Goal: Task Accomplishment & Management: Complete application form

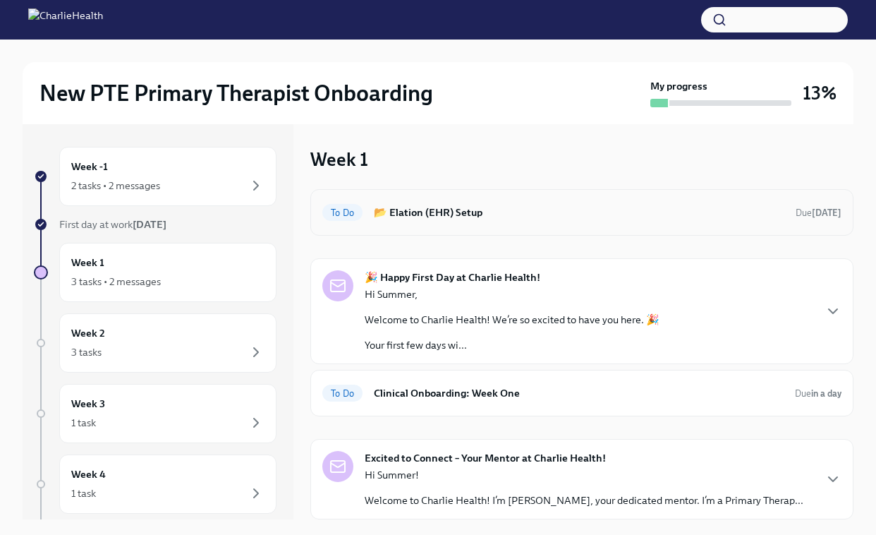
click at [451, 215] on h6 "📂 Elation (EHR) Setup" at bounding box center [579, 213] width 411 height 16
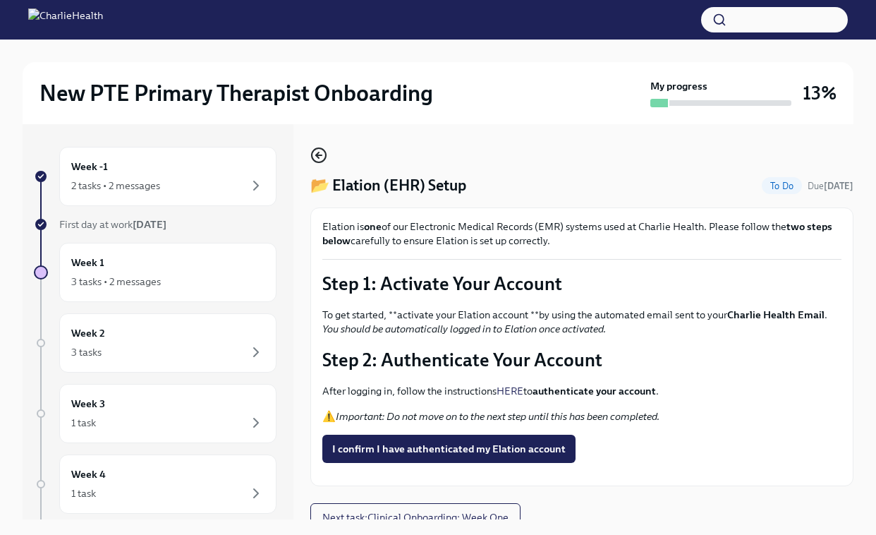
click at [318, 156] on icon "button" at bounding box center [318, 155] width 17 height 17
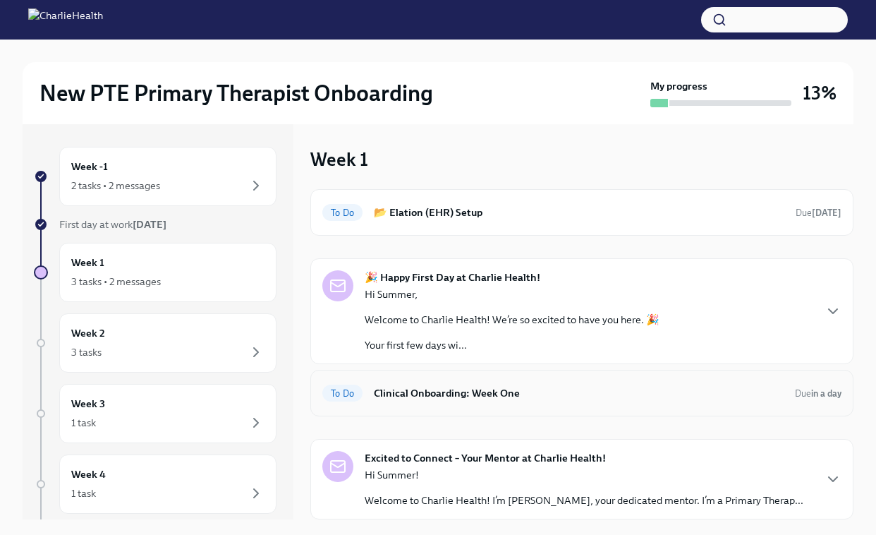
click at [497, 391] on h6 "Clinical Onboarding: Week One" at bounding box center [579, 393] width 410 height 16
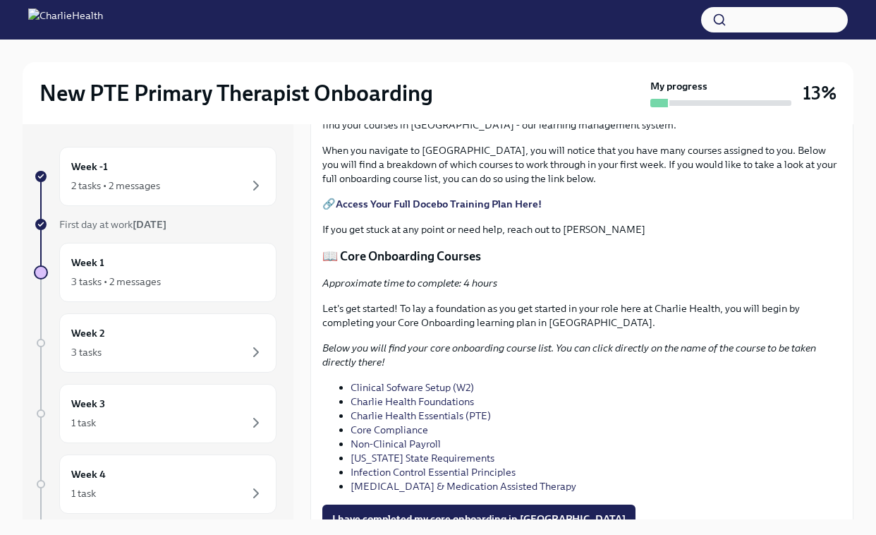
scroll to position [708, 0]
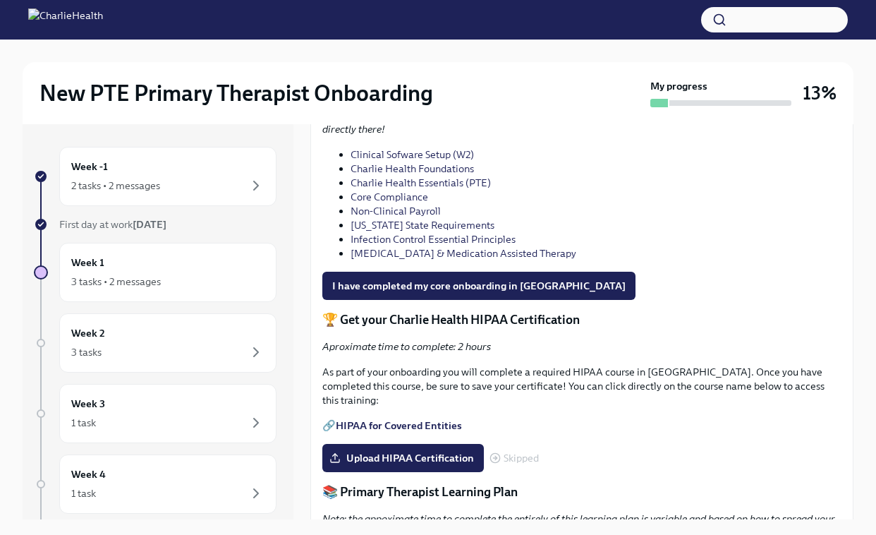
scroll to position [996, 0]
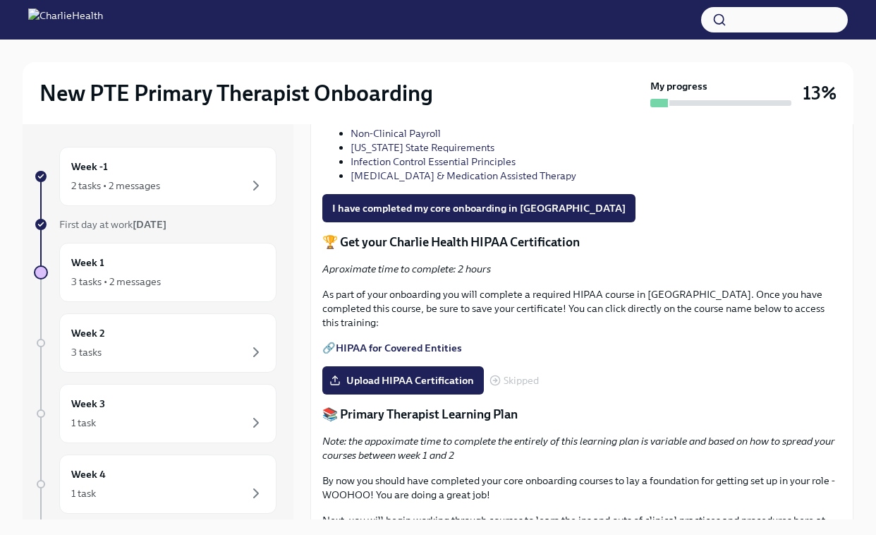
click at [434, 97] on link "Charlie Health Foundations" at bounding box center [412, 91] width 123 height 13
click at [392, 126] on link "Core Compliance" at bounding box center [390, 119] width 78 height 13
click at [416, 140] on link "Non-Clinical Payroll" at bounding box center [396, 133] width 90 height 13
click at [403, 154] on link "[US_STATE] State Requirements" at bounding box center [423, 147] width 144 height 13
click at [432, 168] on link "Infection Control Essential Principles" at bounding box center [433, 161] width 165 height 13
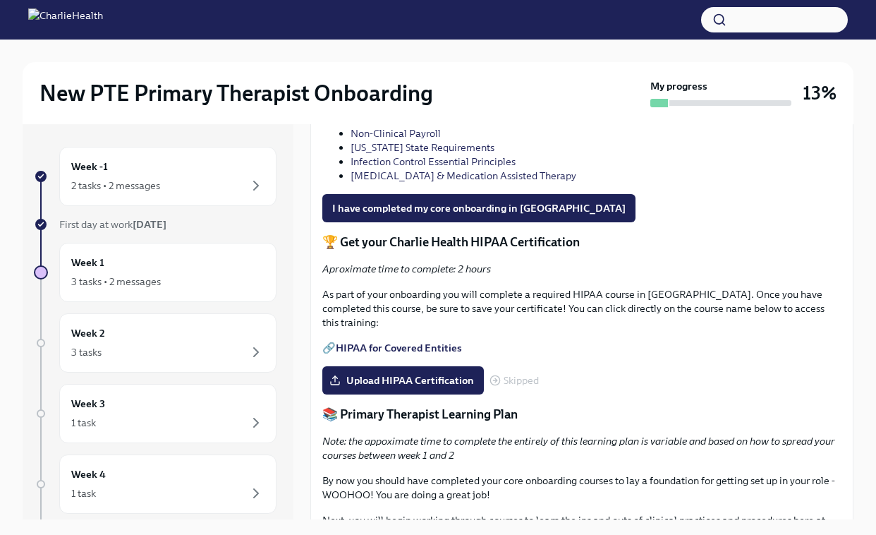
click at [398, 168] on link "Infection Control Essential Principles" at bounding box center [433, 161] width 165 height 13
click at [475, 182] on link "[MEDICAL_DATA] & Medication Assisted Therapy" at bounding box center [464, 175] width 226 height 13
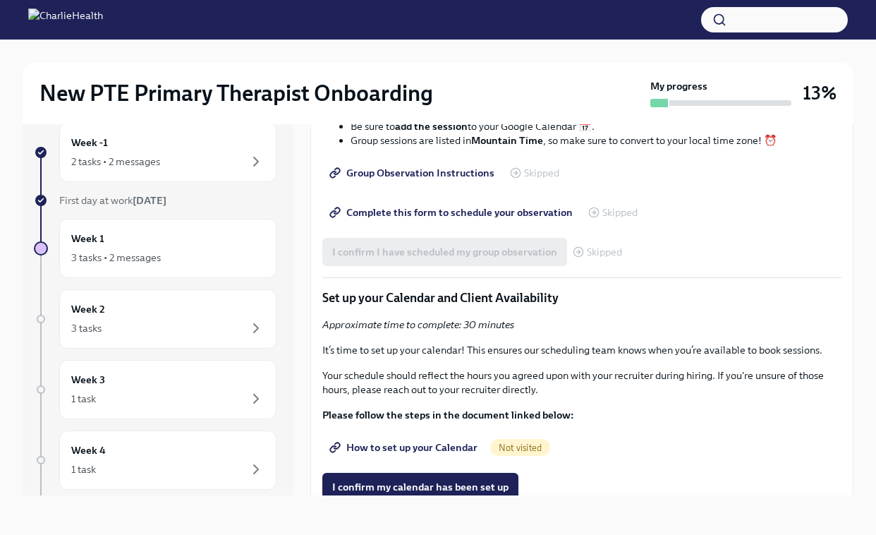
scroll to position [2531, 0]
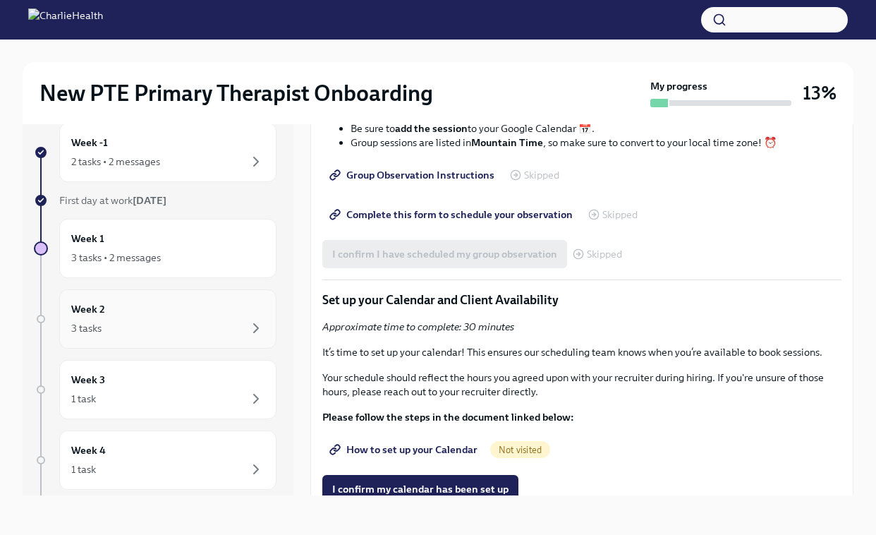
click at [104, 327] on div "3 tasks" at bounding box center [167, 328] width 193 height 17
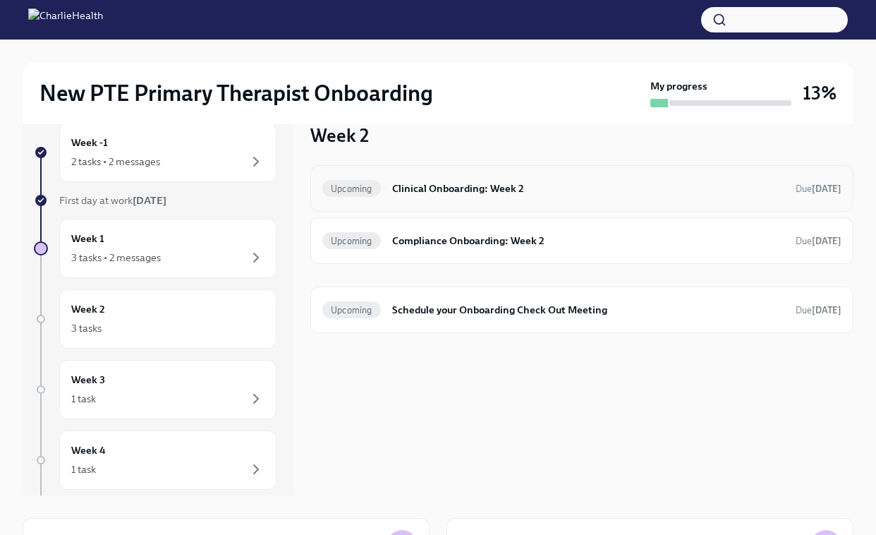
click at [471, 200] on div "Upcoming Clinical Onboarding: Week 2 Due [DATE]" at bounding box center [581, 188] width 543 height 47
click at [494, 191] on h6 "Clinical Onboarding: Week 2" at bounding box center [588, 189] width 392 height 16
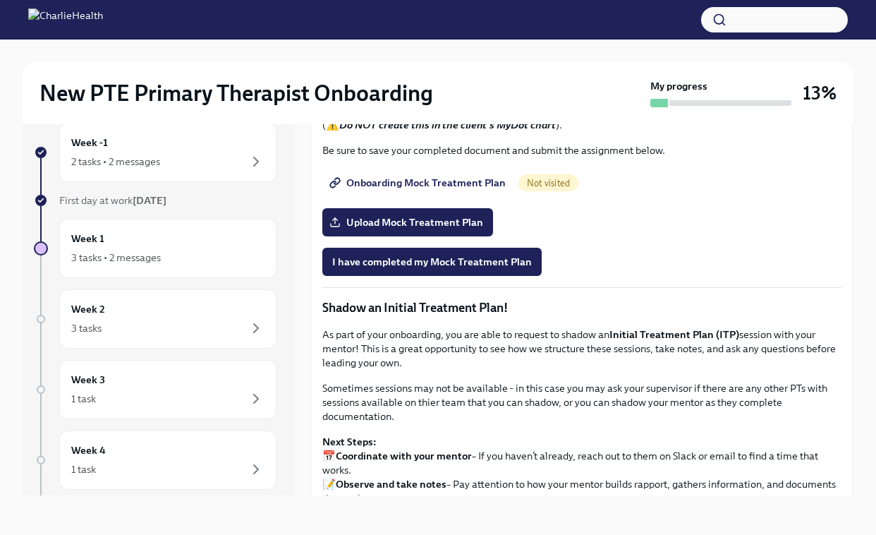
scroll to position [965, 0]
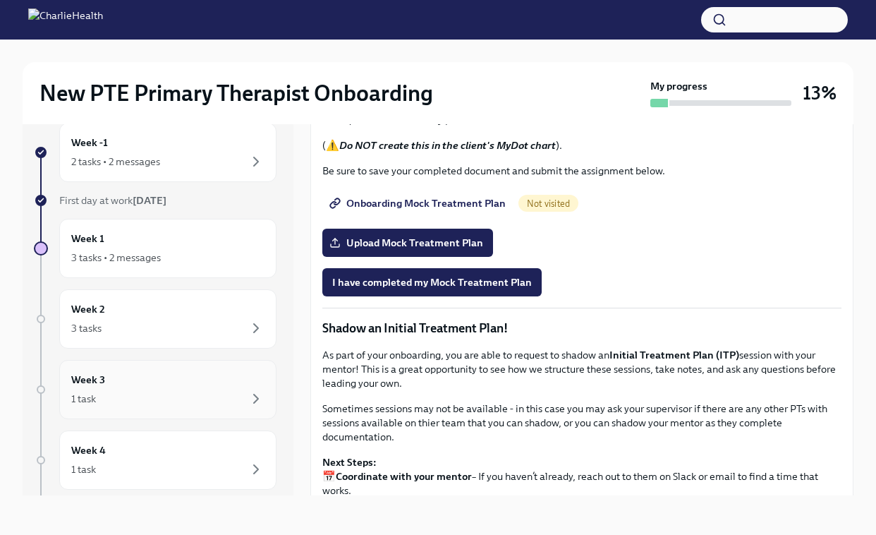
click at [167, 375] on div "Week 3 1 task" at bounding box center [167, 389] width 193 height 35
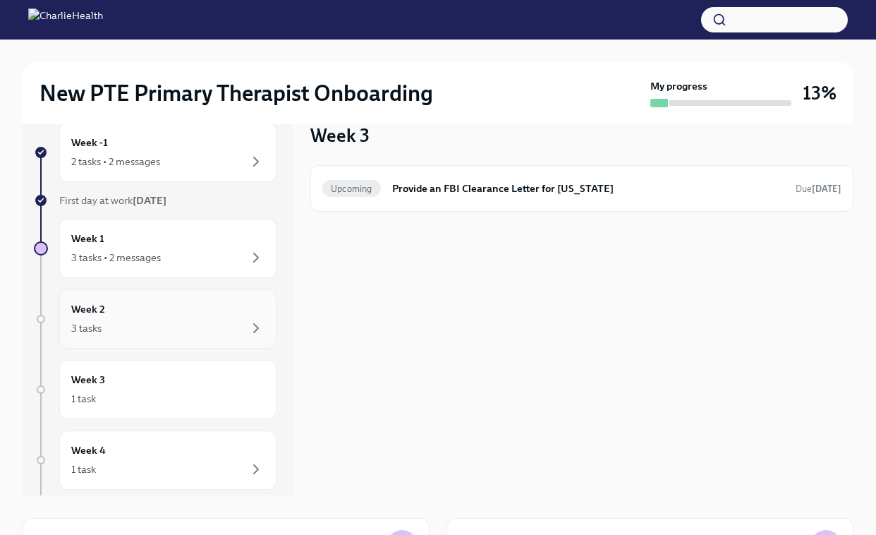
click at [169, 330] on div "3 tasks" at bounding box center [167, 328] width 193 height 17
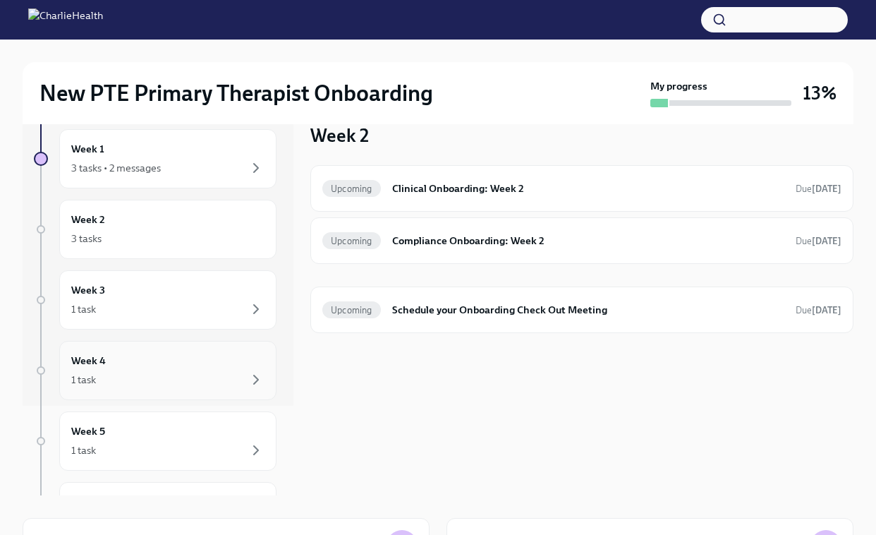
scroll to position [98, 0]
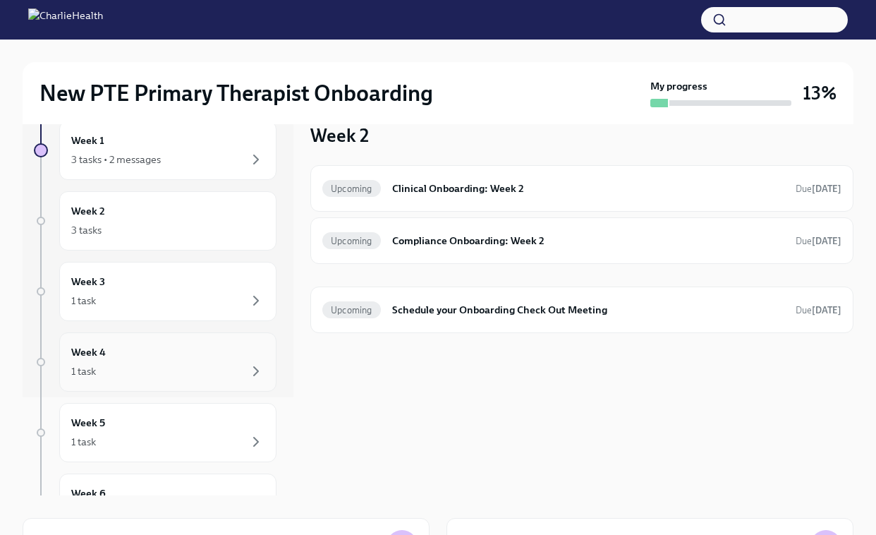
click at [140, 359] on div "Week 4 1 task" at bounding box center [167, 361] width 193 height 35
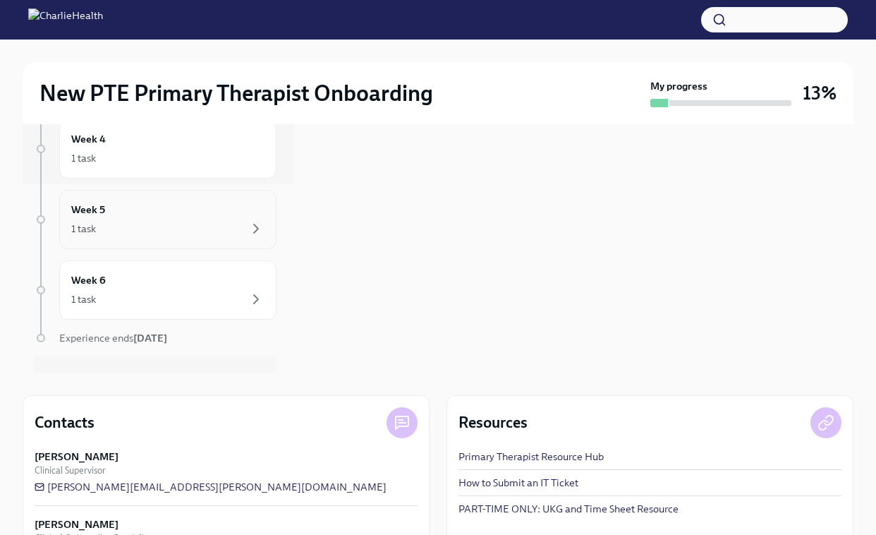
scroll to position [189, 0]
click at [178, 316] on div "Week 6 1 task" at bounding box center [167, 289] width 217 height 59
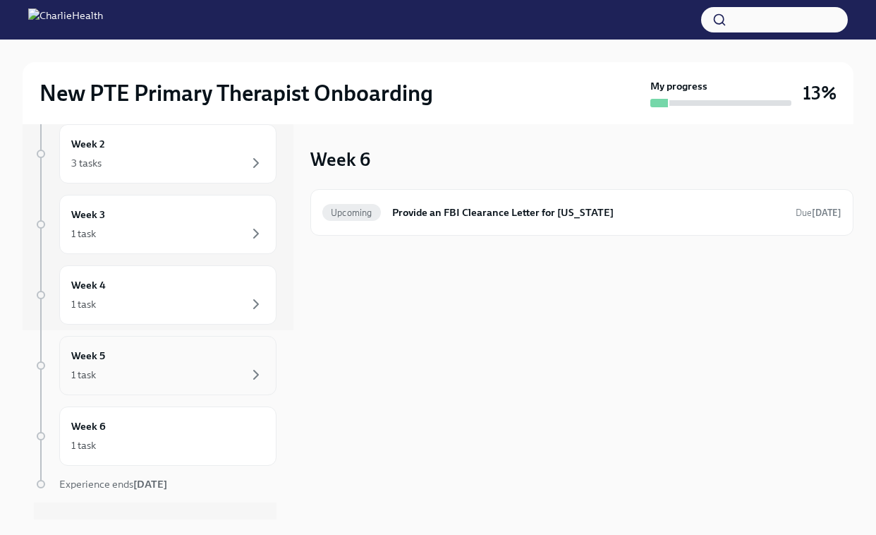
click at [198, 380] on div "1 task" at bounding box center [167, 374] width 193 height 17
click at [219, 358] on div "Week 5 1 task" at bounding box center [167, 365] width 193 height 35
click at [219, 327] on div "Week -1 2 tasks • 2 messages First day at work [DATE] Week 1 3 tasks • 2 messag…" at bounding box center [155, 253] width 243 height 590
click at [220, 309] on div "1 task" at bounding box center [167, 304] width 193 height 17
click at [227, 232] on div "1 task" at bounding box center [167, 233] width 193 height 17
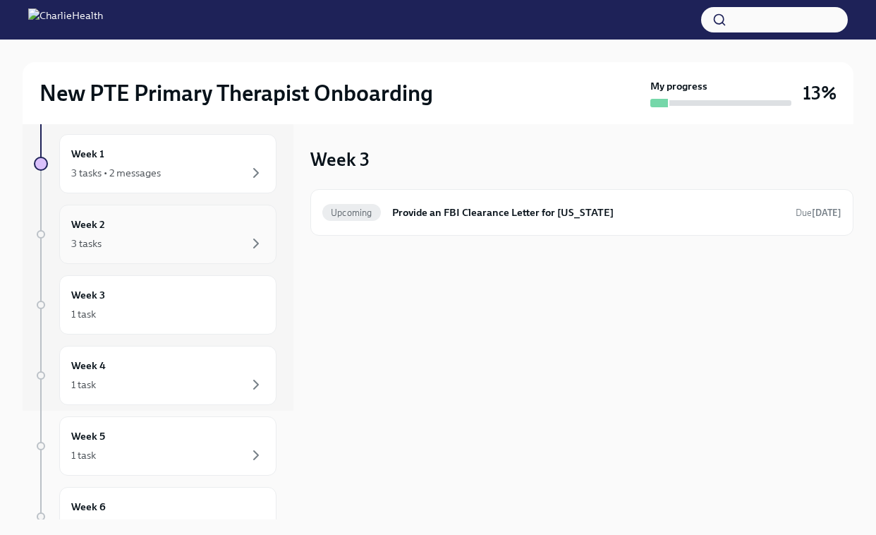
click at [222, 243] on div "3 tasks" at bounding box center [167, 243] width 193 height 17
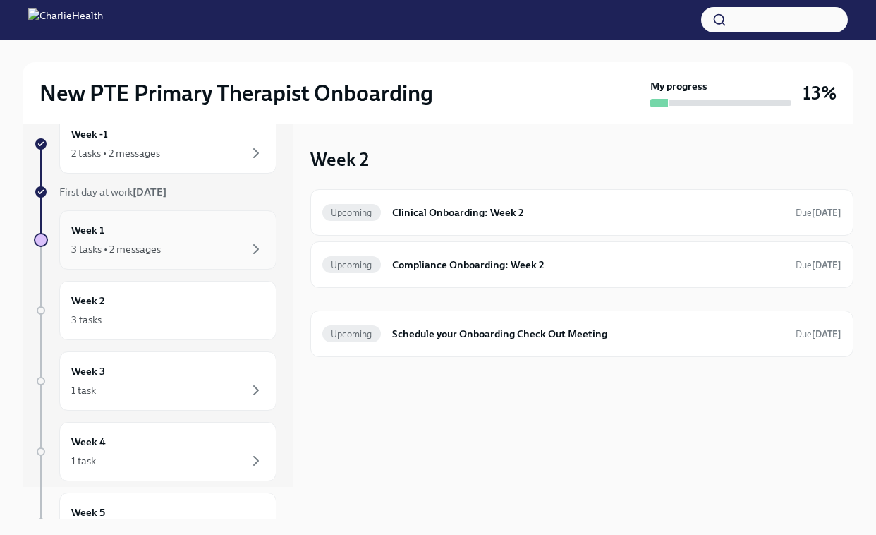
scroll to position [32, 0]
click at [211, 244] on div "3 tasks • 2 messages" at bounding box center [167, 249] width 193 height 17
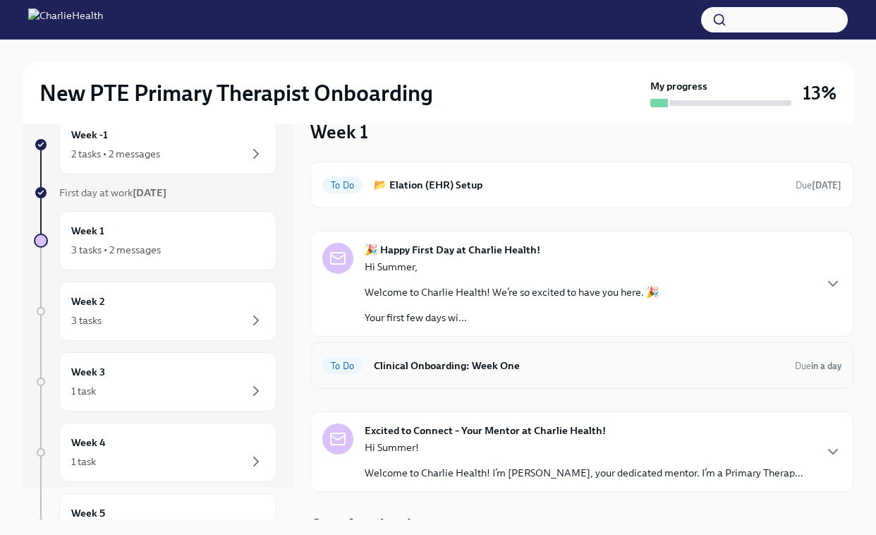
scroll to position [44, 0]
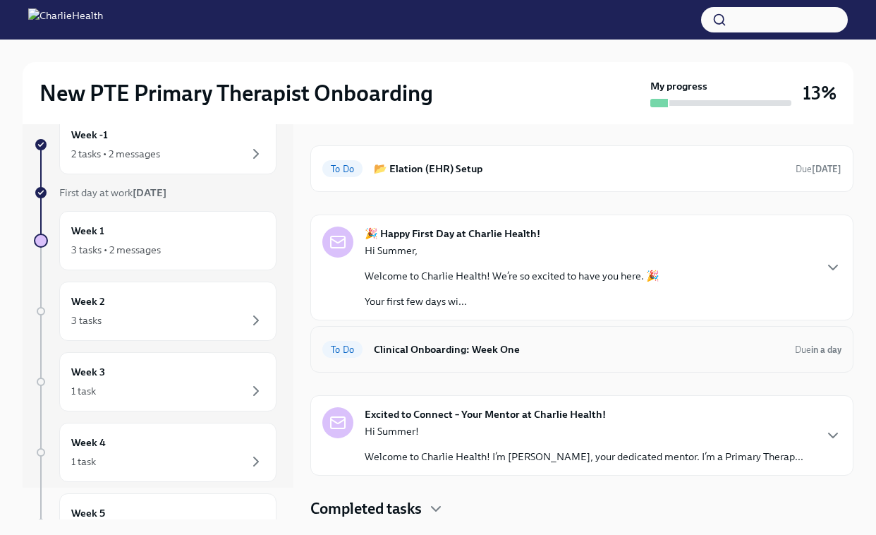
click at [443, 363] on div "To Do Clinical Onboarding: Week One Due in a day" at bounding box center [581, 349] width 543 height 47
click at [446, 354] on h6 "Clinical Onboarding: Week One" at bounding box center [579, 349] width 410 height 16
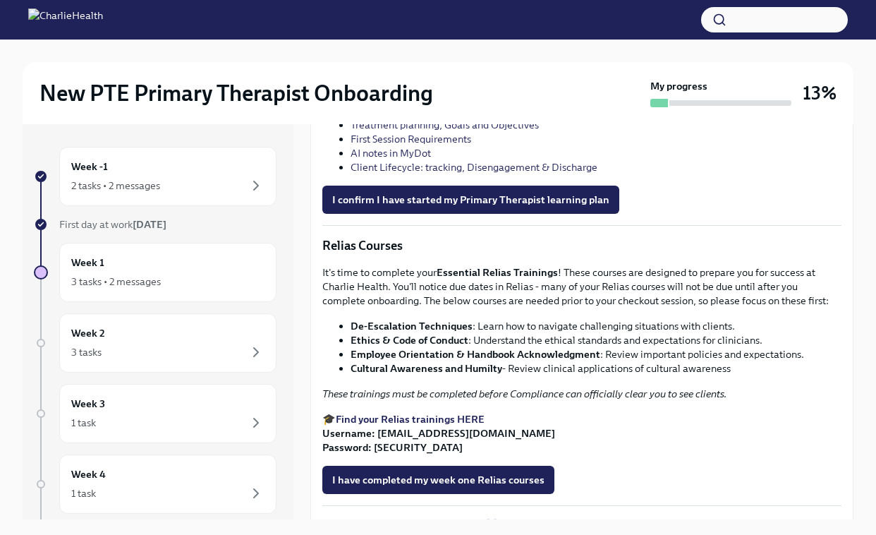
scroll to position [1618, 0]
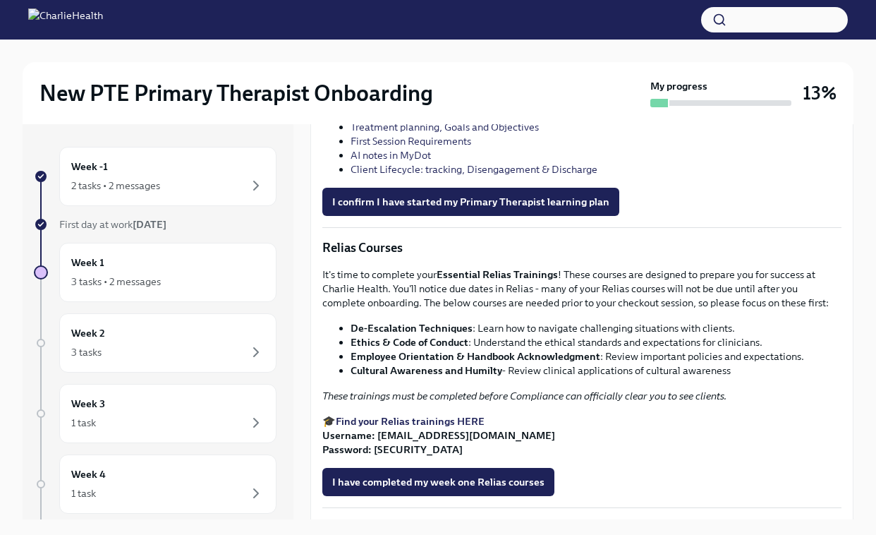
click at [519, 37] on link "Pre Assessment for Primary Therapists (IC/PTE)" at bounding box center [484, 31] width 226 height 13
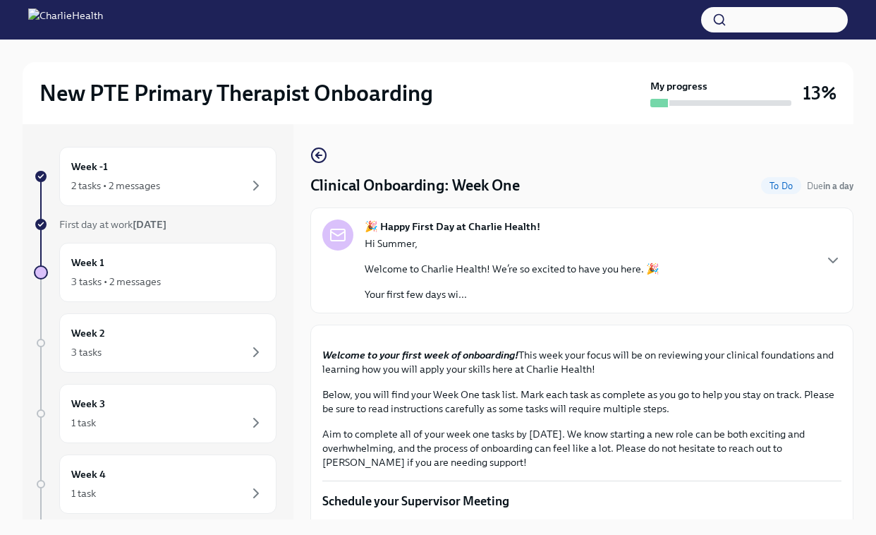
scroll to position [3, 0]
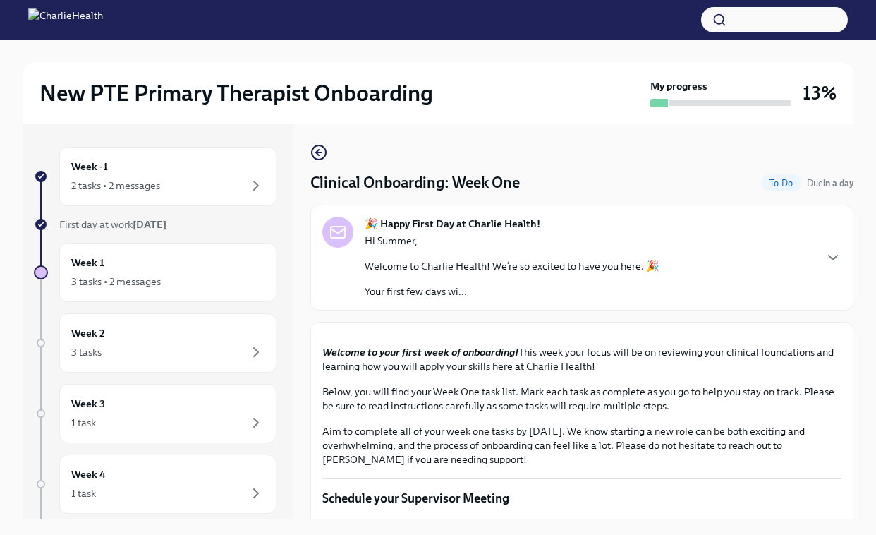
click at [762, 267] on div "🎉 Happy First Day at Charlie Health! Hi Summer, Welcome to Charlie Health! We’r…" at bounding box center [581, 258] width 519 height 82
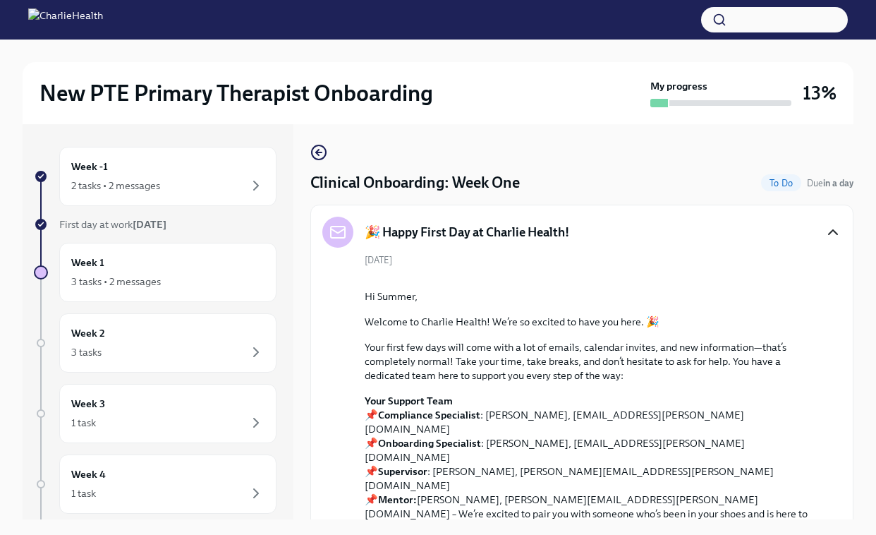
click at [829, 231] on icon "button" at bounding box center [833, 232] width 8 height 4
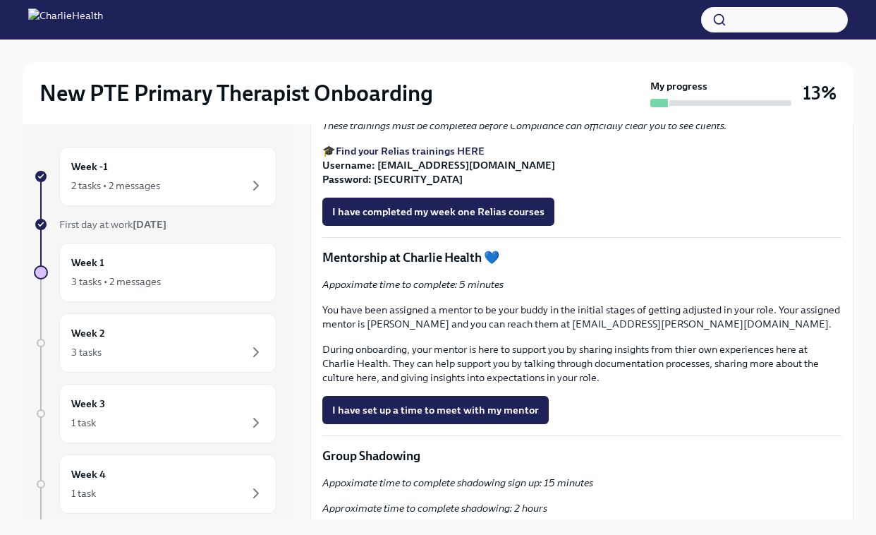
scroll to position [1867, 0]
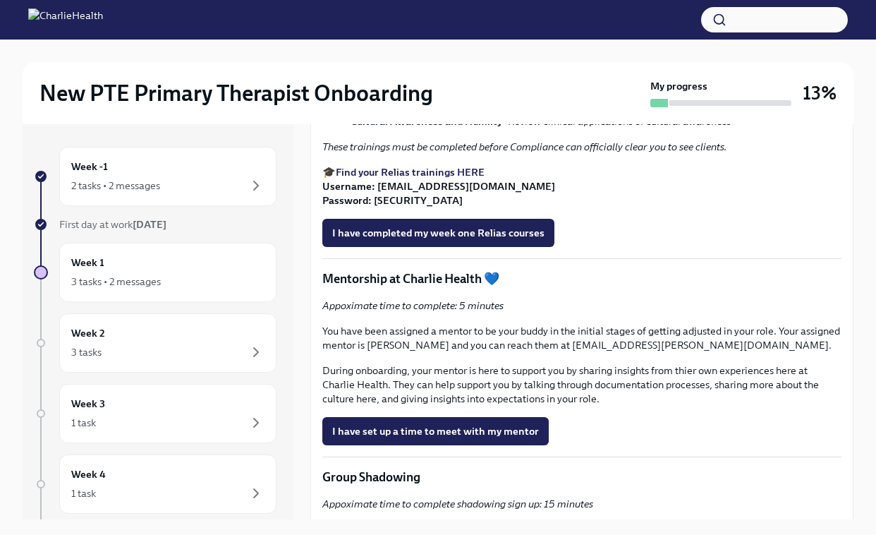
click at [417, 178] on strong "Find your Relias trainings HERE" at bounding box center [410, 172] width 149 height 13
drag, startPoint x: 472, startPoint y: 265, endPoint x: 353, endPoint y: 264, distance: 119.2
click at [353, 86] on li "De-Escalation Techniques : Learn how to navigate challenging situations with cl…" at bounding box center [596, 79] width 491 height 14
copy li "De-Escalation Techniques :"
click at [440, 240] on span "I have completed my week one Relias courses" at bounding box center [438, 233] width 212 height 14
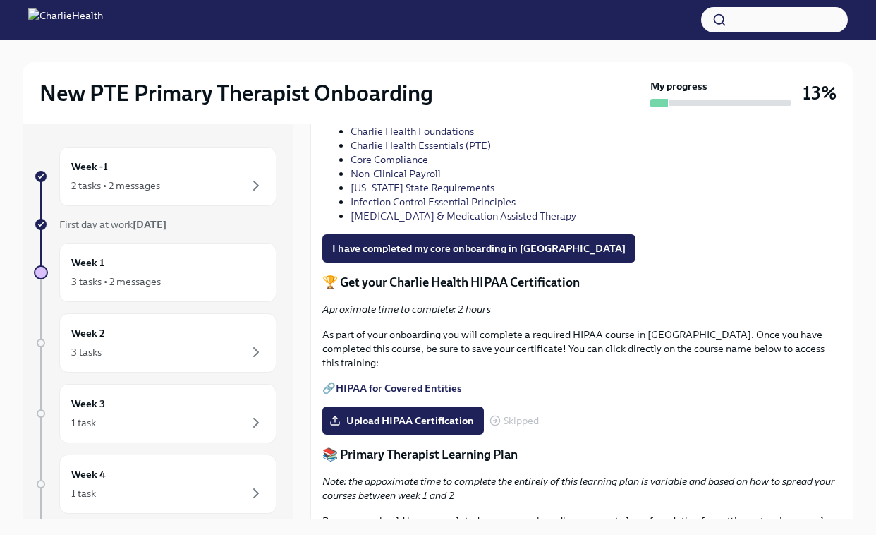
scroll to position [971, 0]
